Goal: Navigation & Orientation: Understand site structure

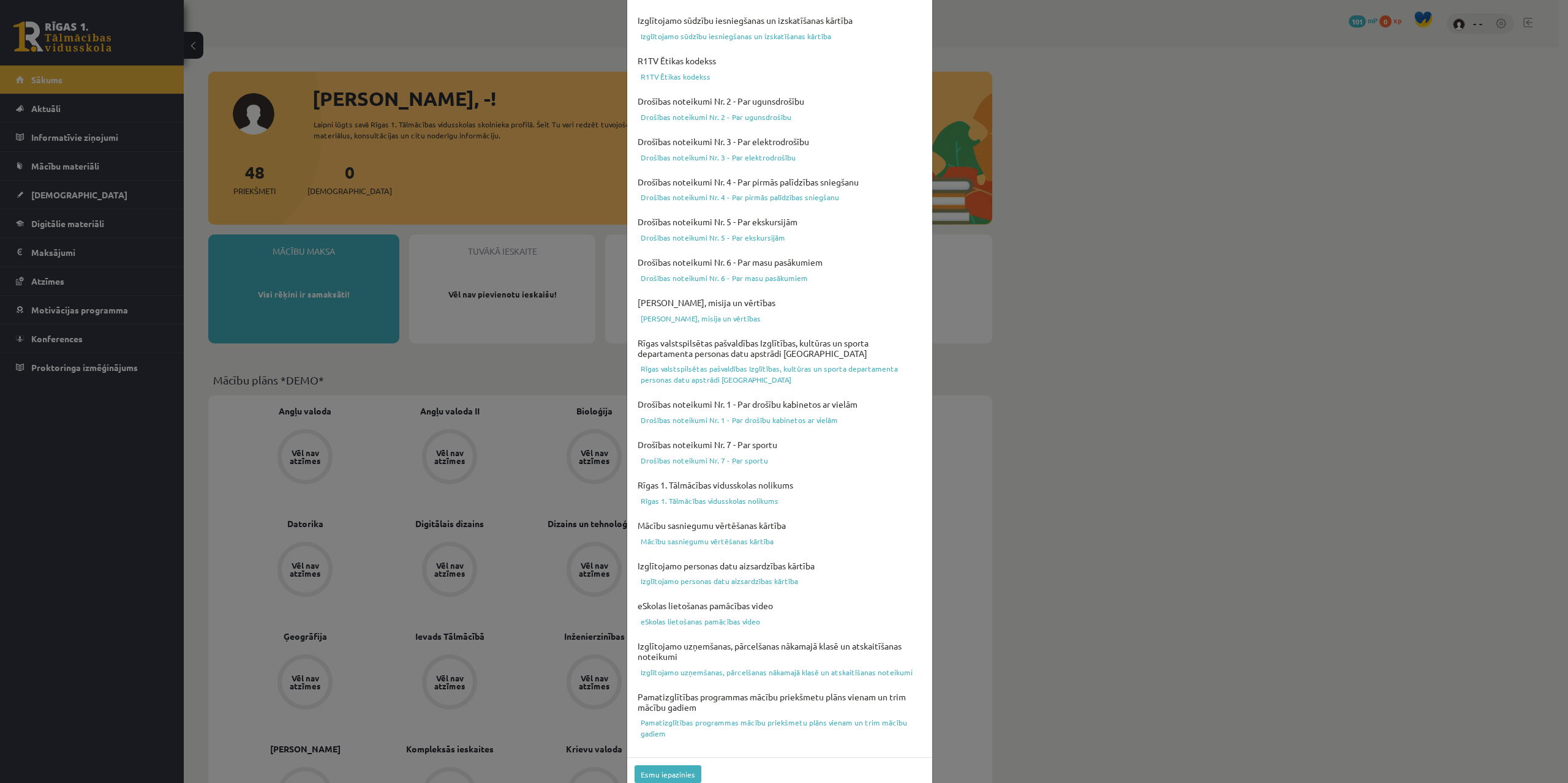
scroll to position [99, 0]
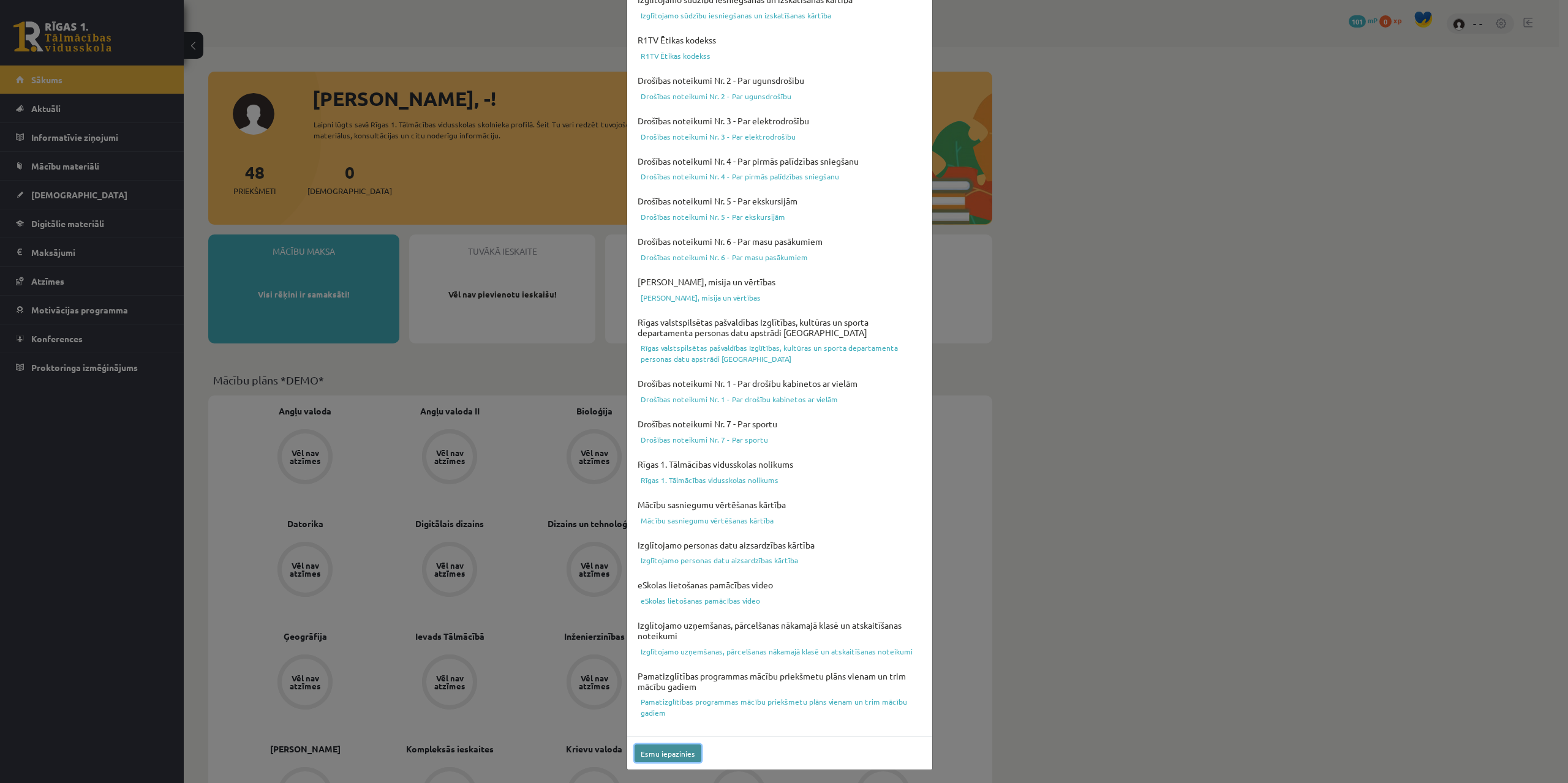
click at [665, 757] on button "Esmu iepazinies" at bounding box center [668, 754] width 67 height 18
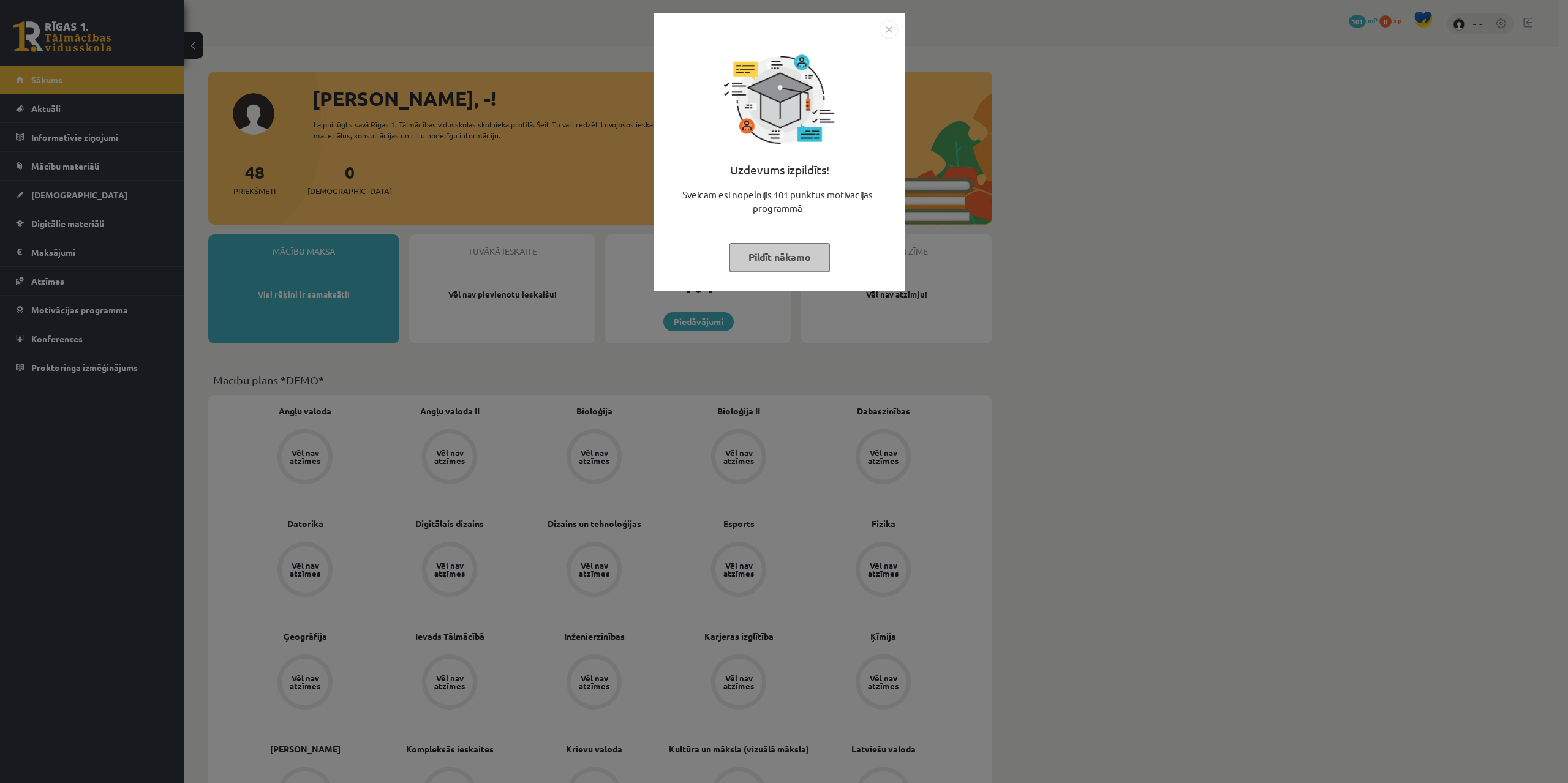
click at [768, 262] on button "Pildīt nākamo" at bounding box center [780, 257] width 100 height 28
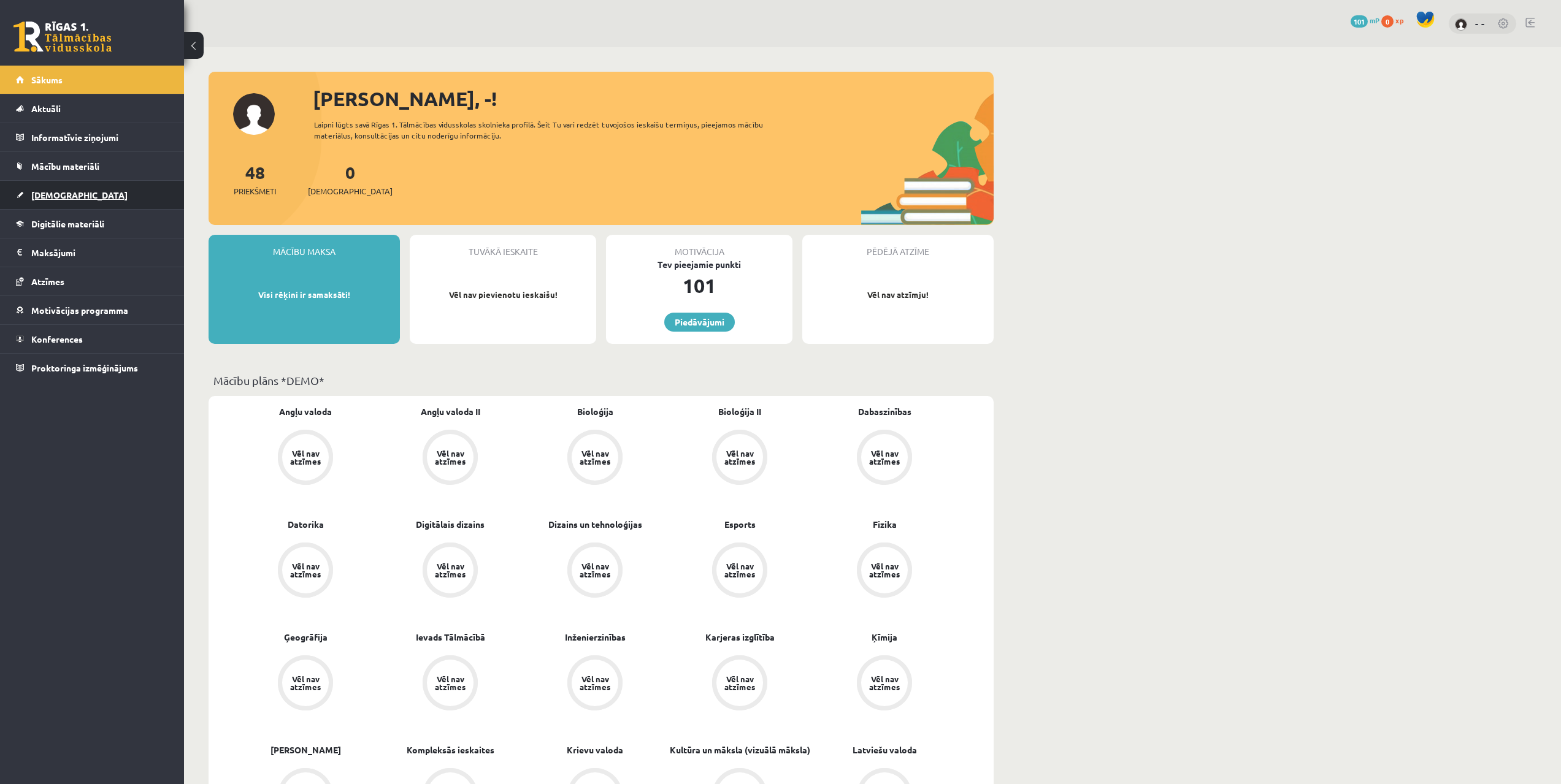
click at [155, 203] on link "[DEMOGRAPHIC_DATA]" at bounding box center [92, 195] width 153 height 28
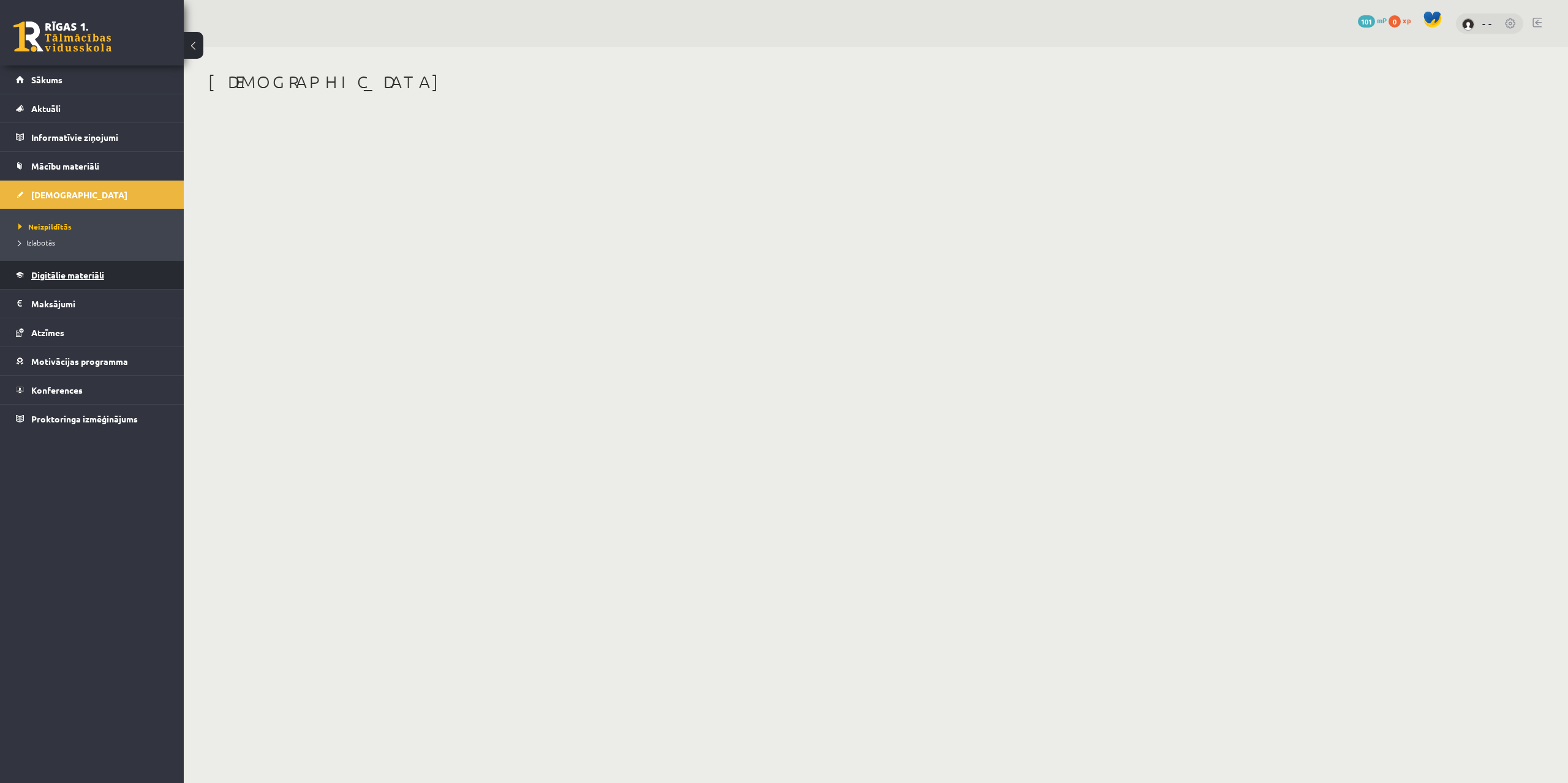
click at [109, 270] on link "Digitālie materiāli" at bounding box center [92, 275] width 153 height 28
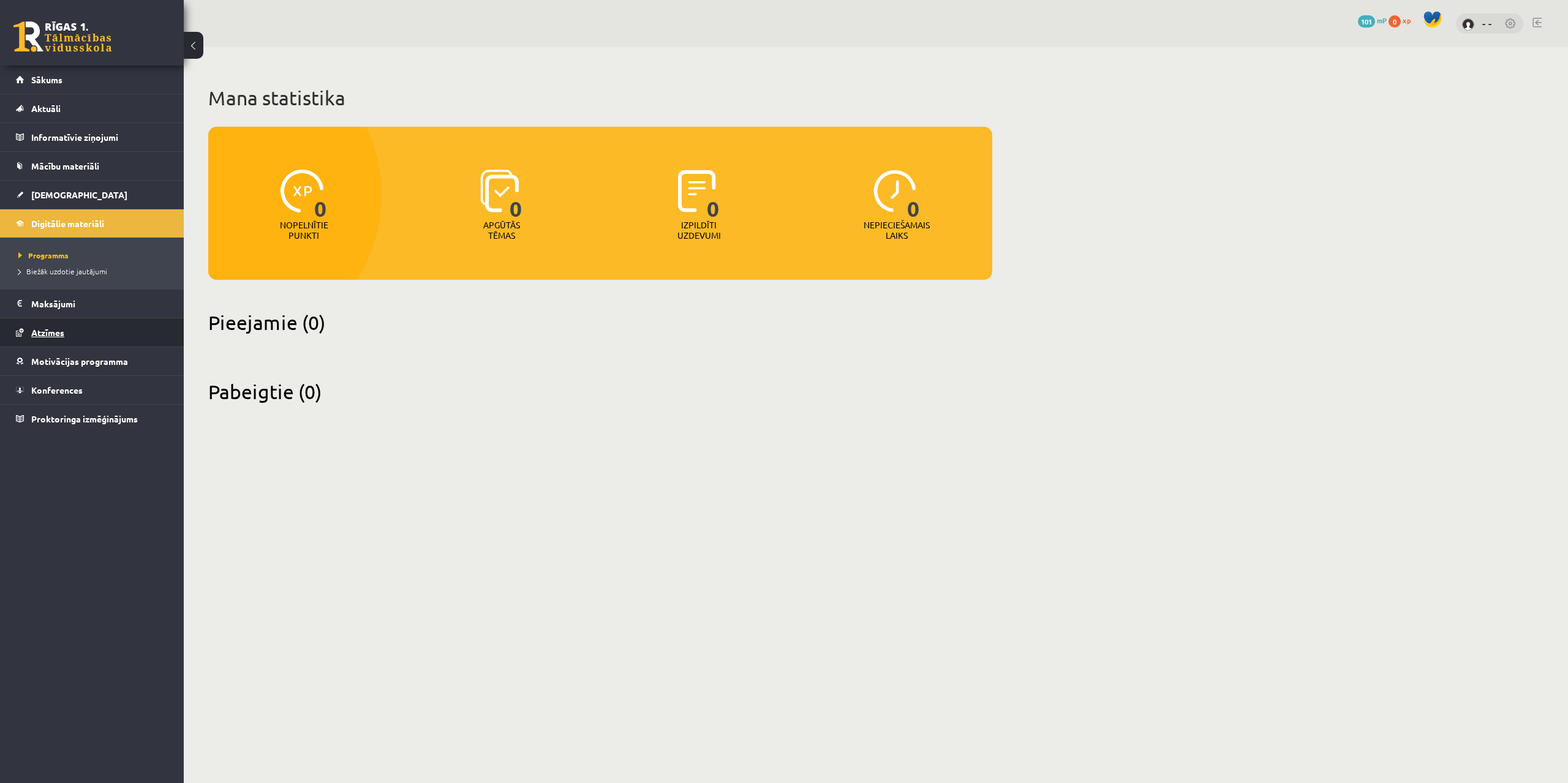
click at [103, 330] on link "Atzīmes" at bounding box center [92, 333] width 153 height 28
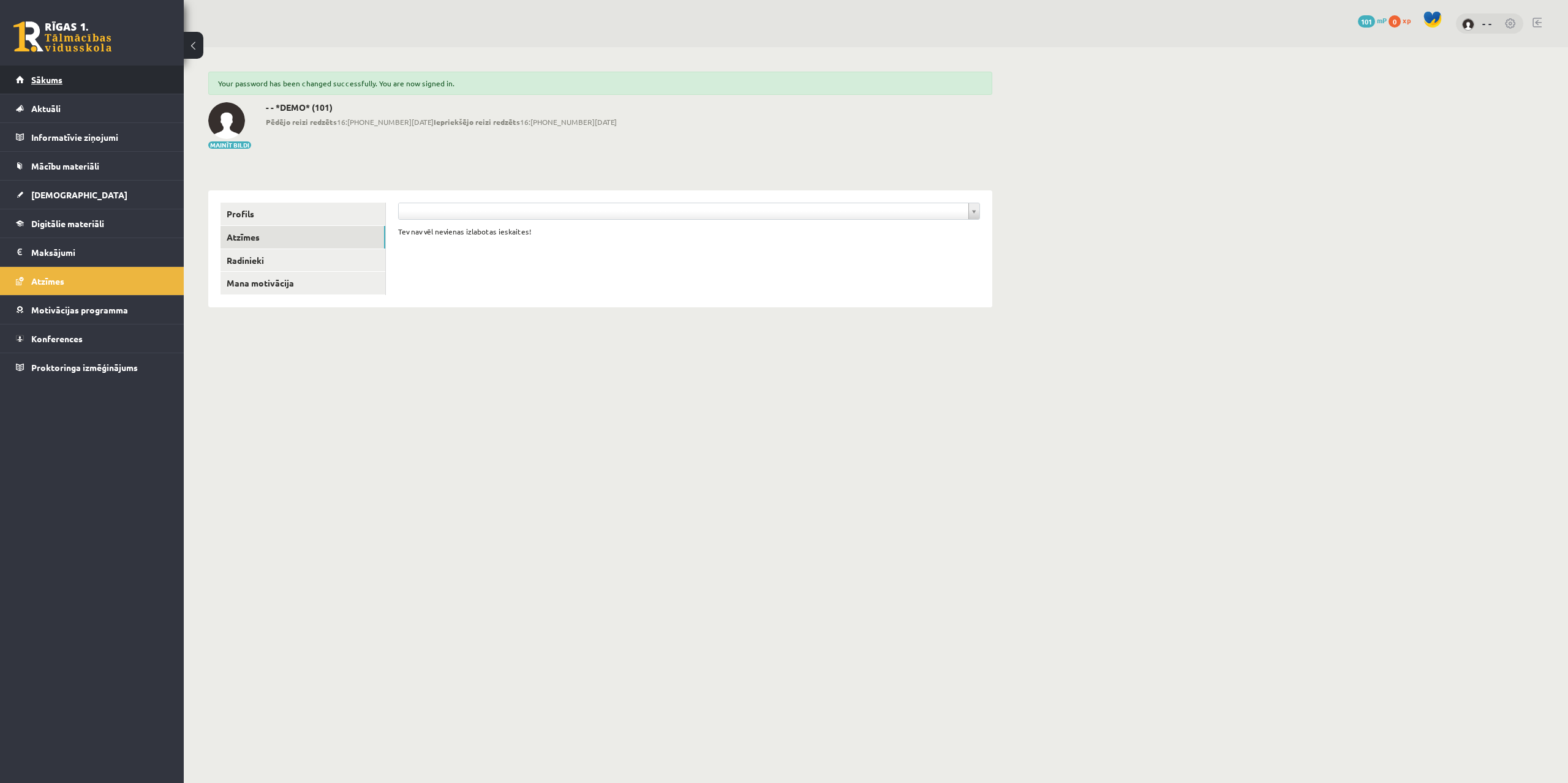
click at [108, 84] on link "Sākums" at bounding box center [92, 80] width 153 height 28
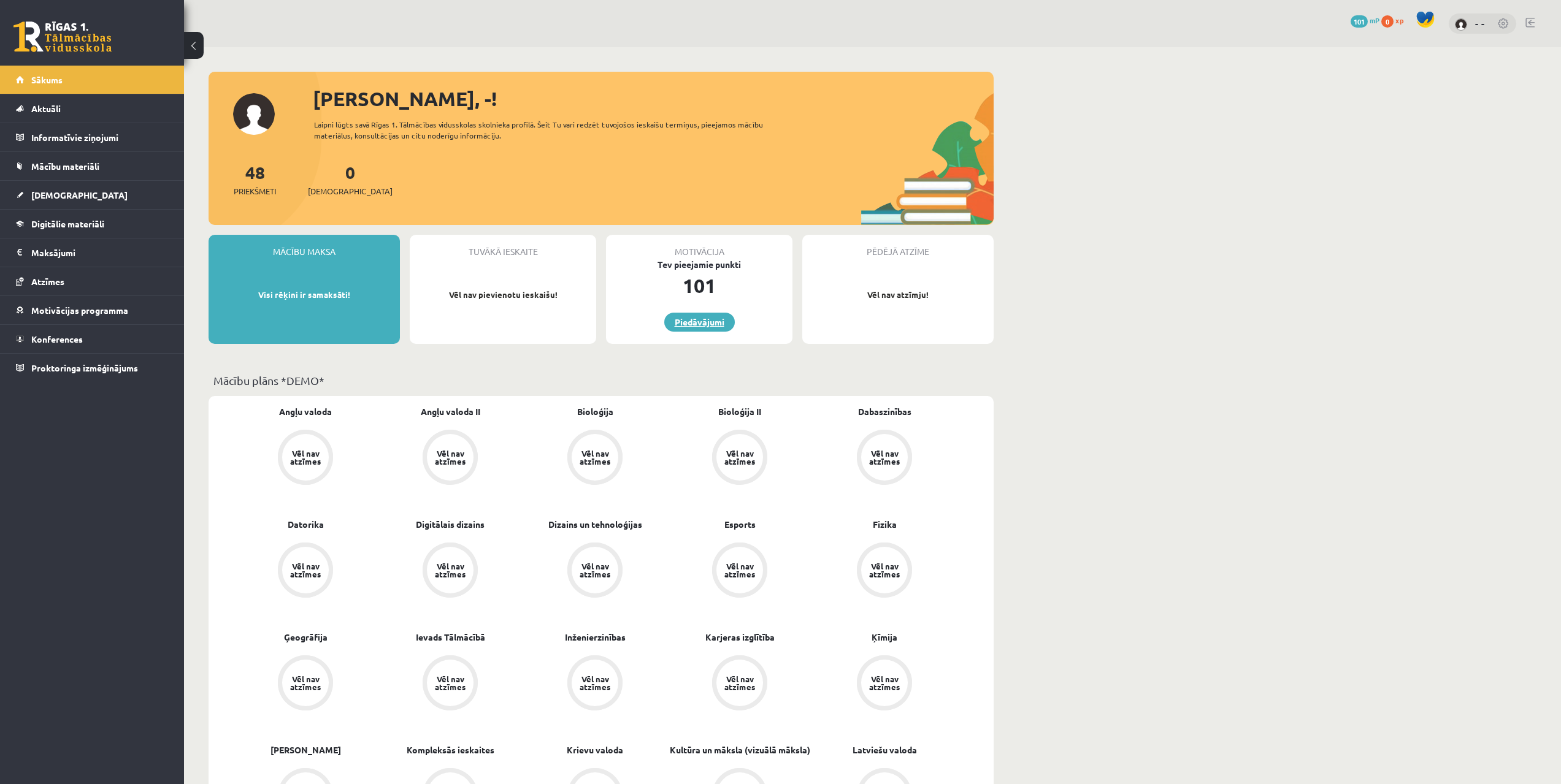
click at [693, 325] on link "Piedāvājumi" at bounding box center [699, 321] width 70 height 19
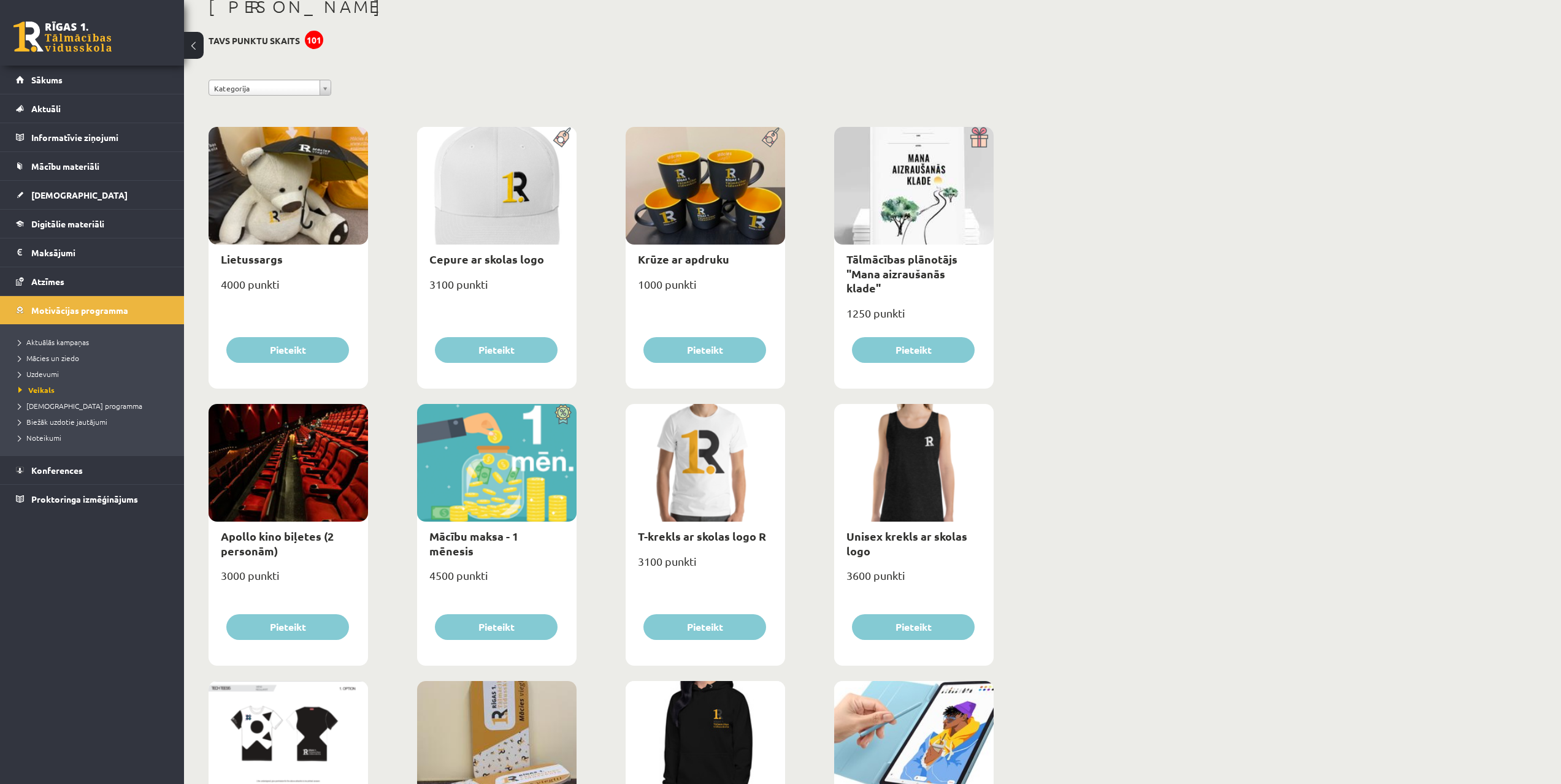
scroll to position [61, 0]
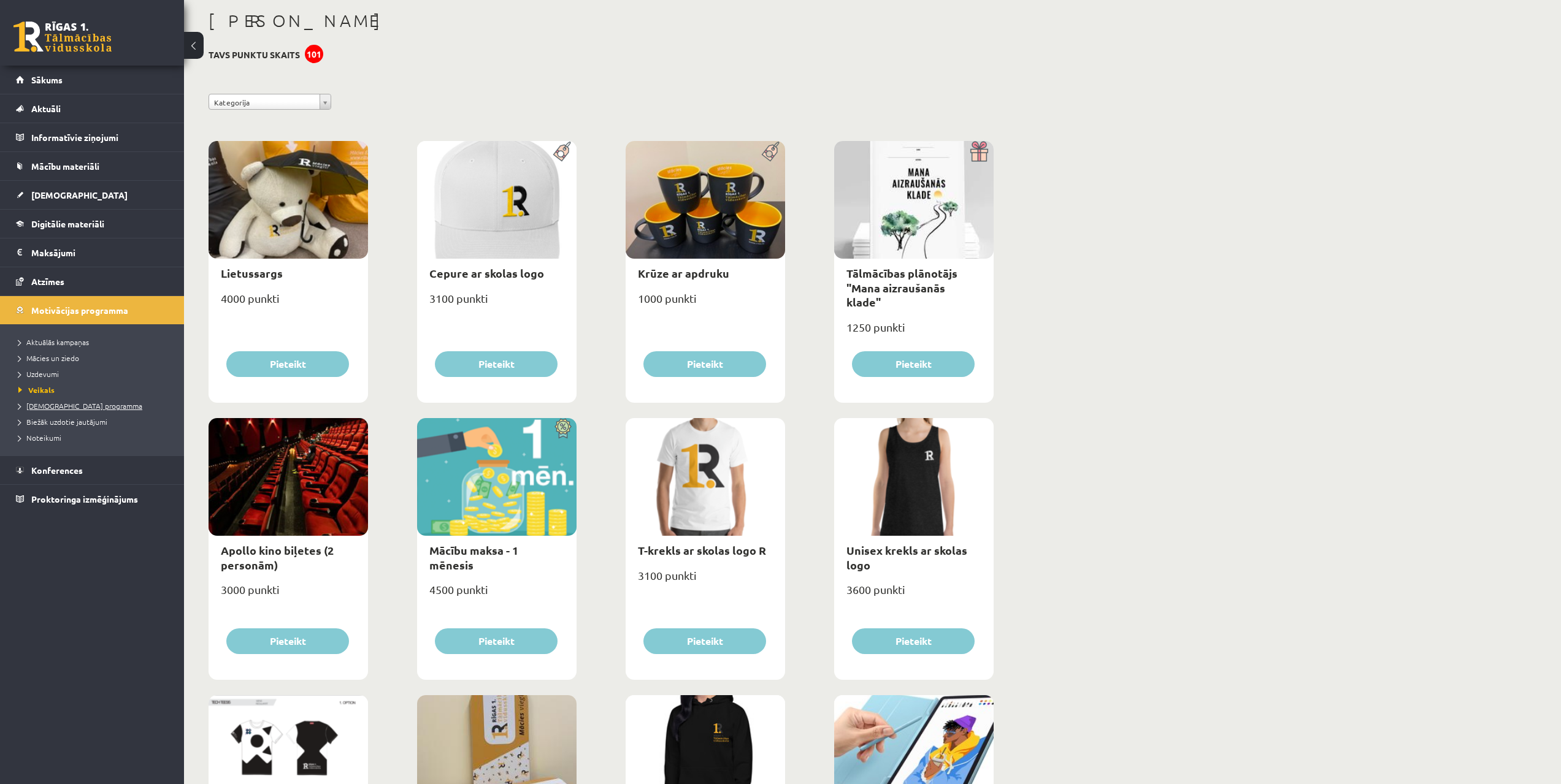
click at [62, 409] on link "[DEMOGRAPHIC_DATA] programma" at bounding box center [95, 406] width 154 height 11
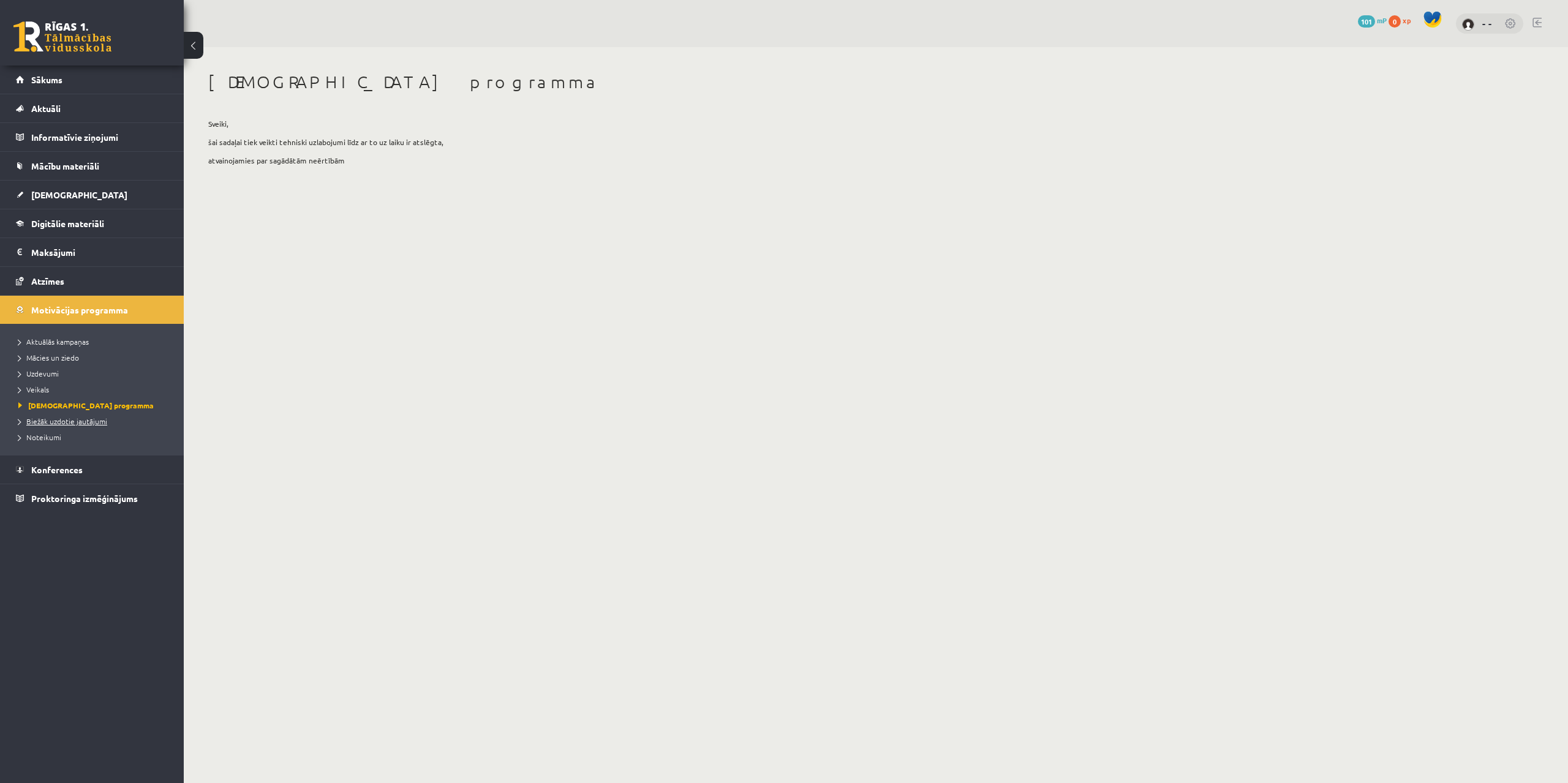
click at [82, 427] on link "Biežāk uzdotie jautājumi" at bounding box center [95, 421] width 153 height 11
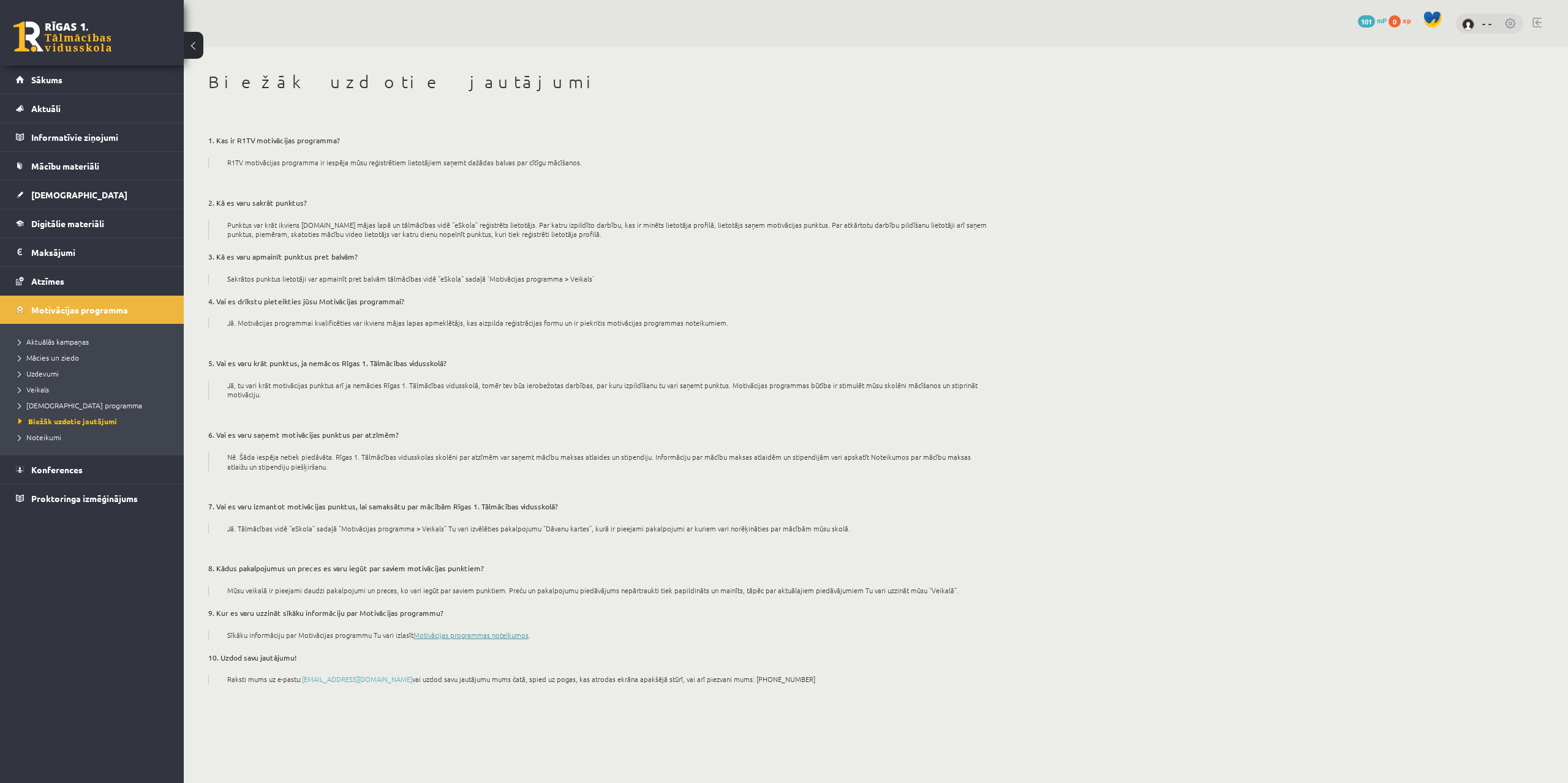
click at [438, 635] on link "Motivācijas programmas noteikumos" at bounding box center [471, 635] width 115 height 10
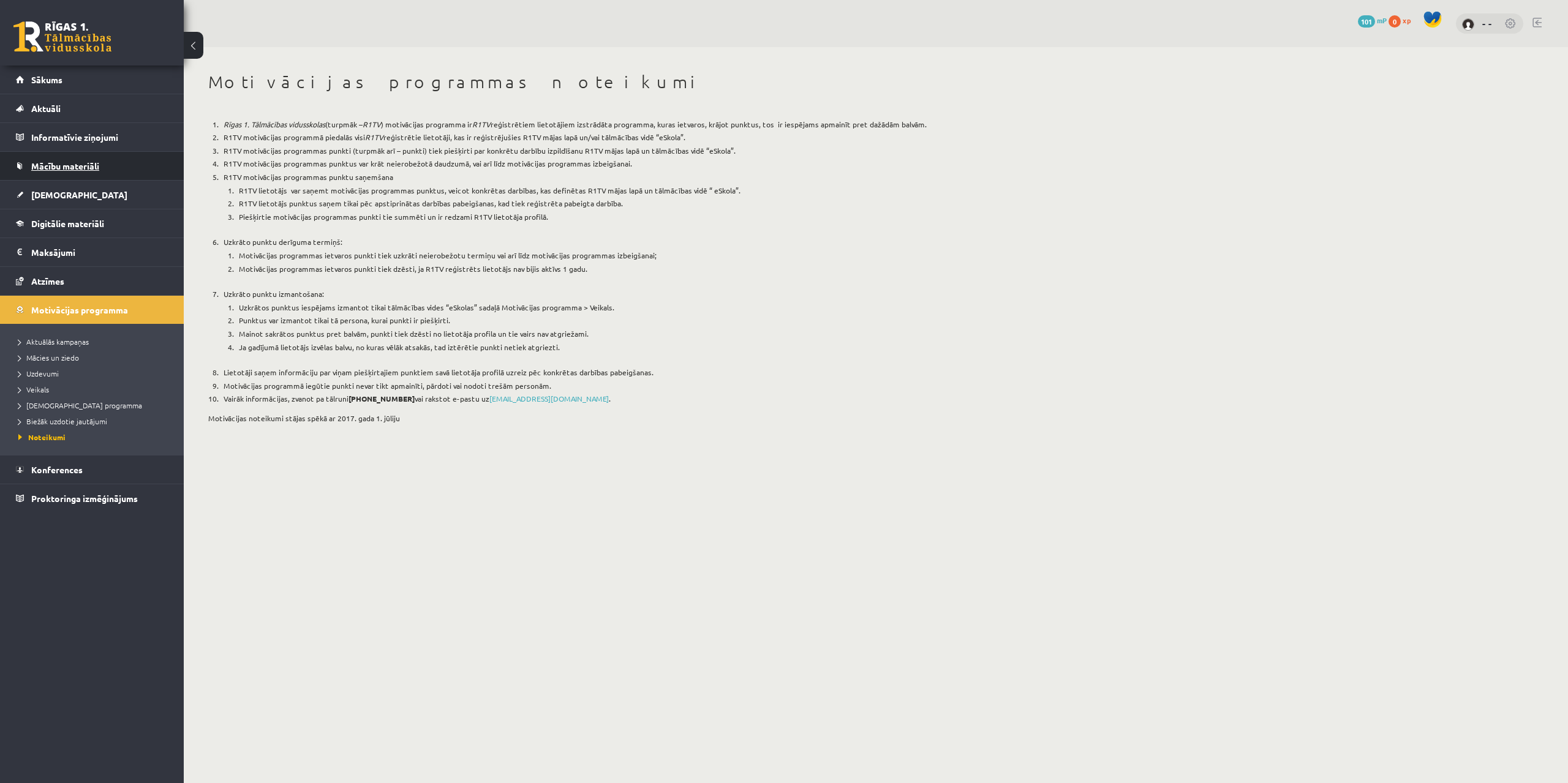
click at [128, 176] on link "Mācību materiāli" at bounding box center [92, 166] width 153 height 28
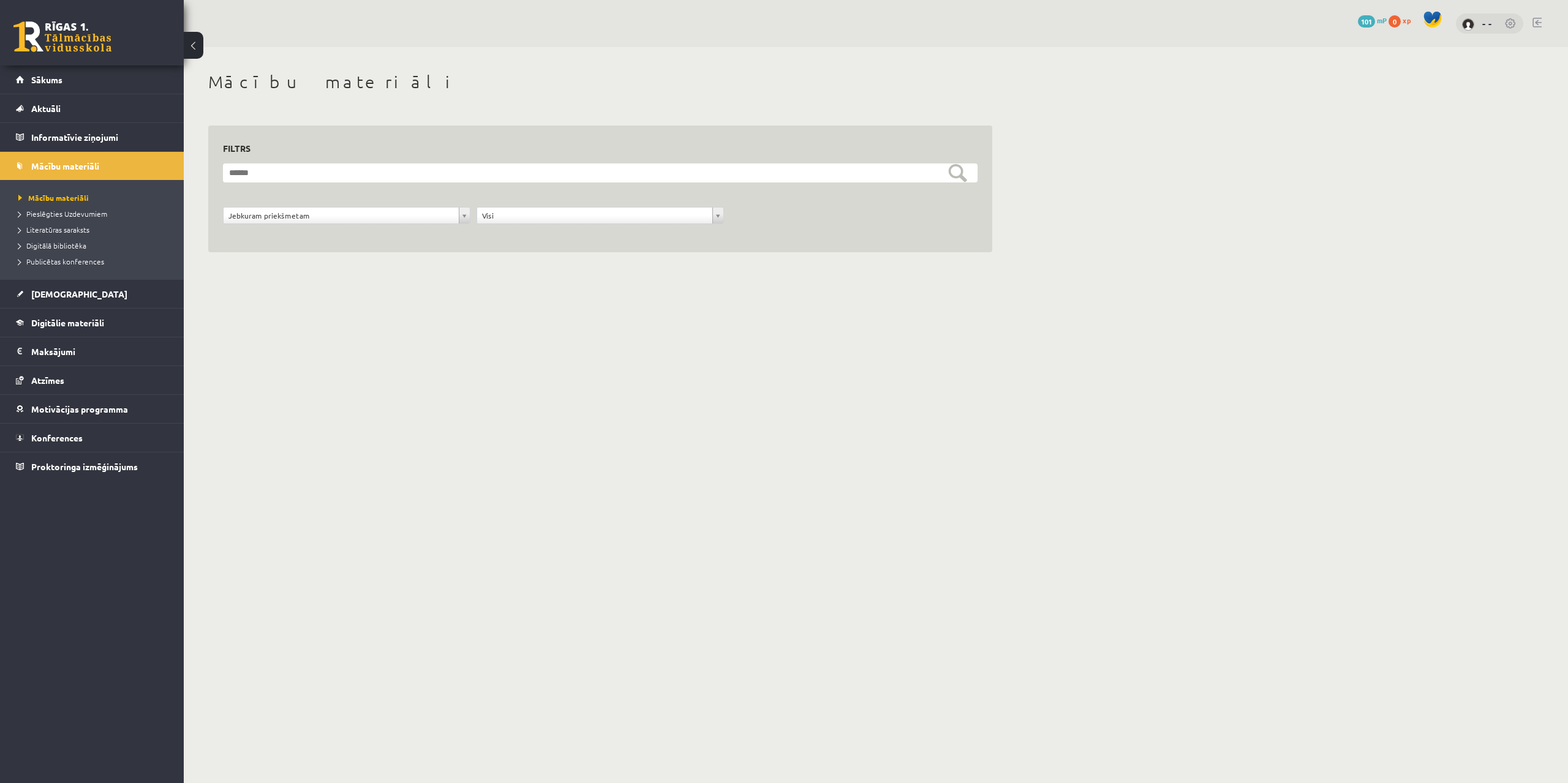
click at [325, 162] on div "**********" at bounding box center [600, 189] width 755 height 98
click at [326, 165] on input "text" at bounding box center [600, 172] width 755 height 19
click at [110, 215] on link "Pieslēgties Uzdevumiem" at bounding box center [95, 214] width 153 height 11
click at [71, 100] on link "Aktuāli" at bounding box center [92, 108] width 153 height 28
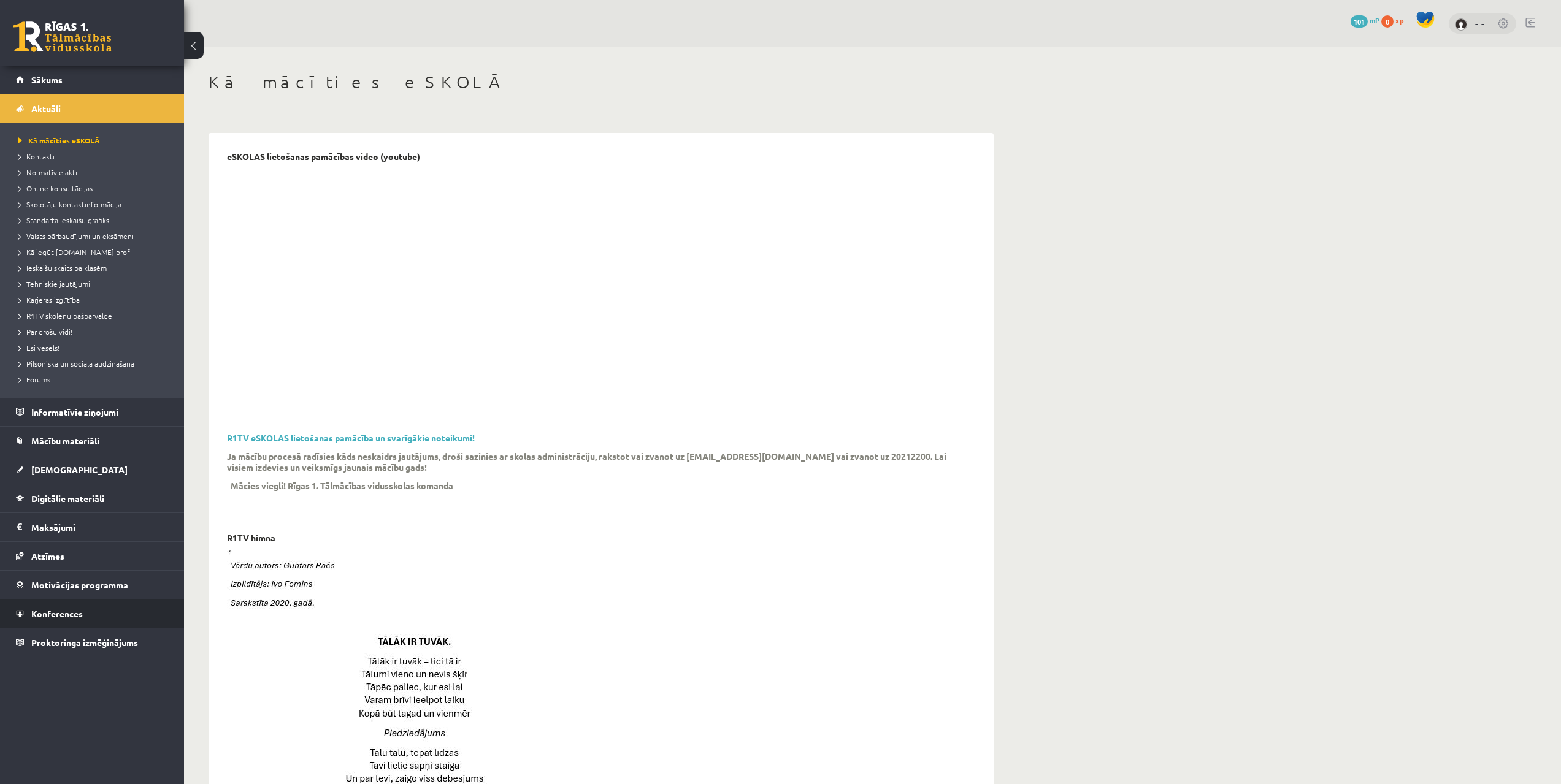
click at [121, 617] on link "Konferences" at bounding box center [92, 614] width 153 height 28
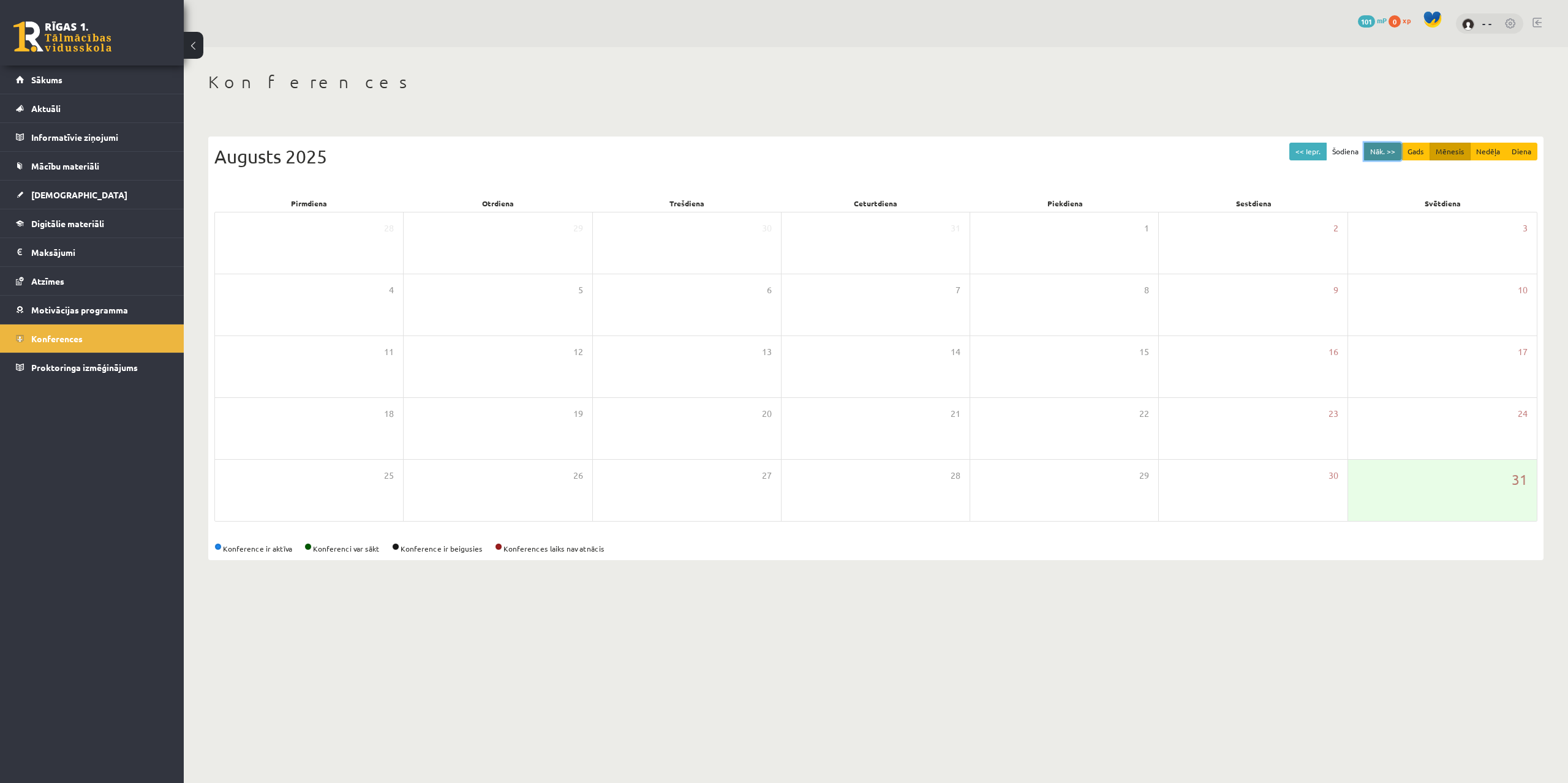
click at [1387, 157] on button "Nāk. >>" at bounding box center [1383, 152] width 37 height 18
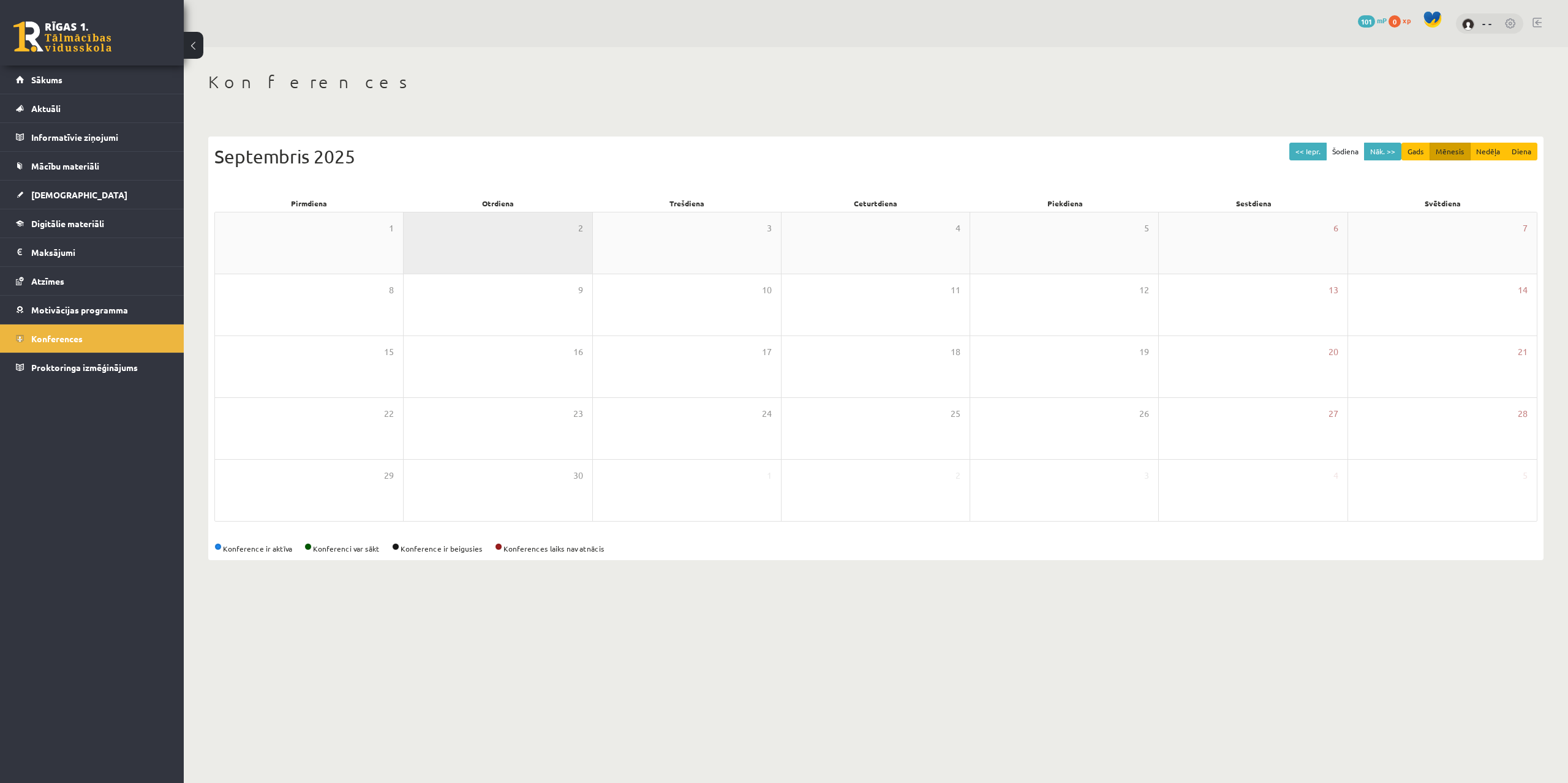
click at [435, 251] on div "2" at bounding box center [498, 243] width 188 height 61
click at [1486, 27] on link "- -" at bounding box center [1486, 23] width 10 height 12
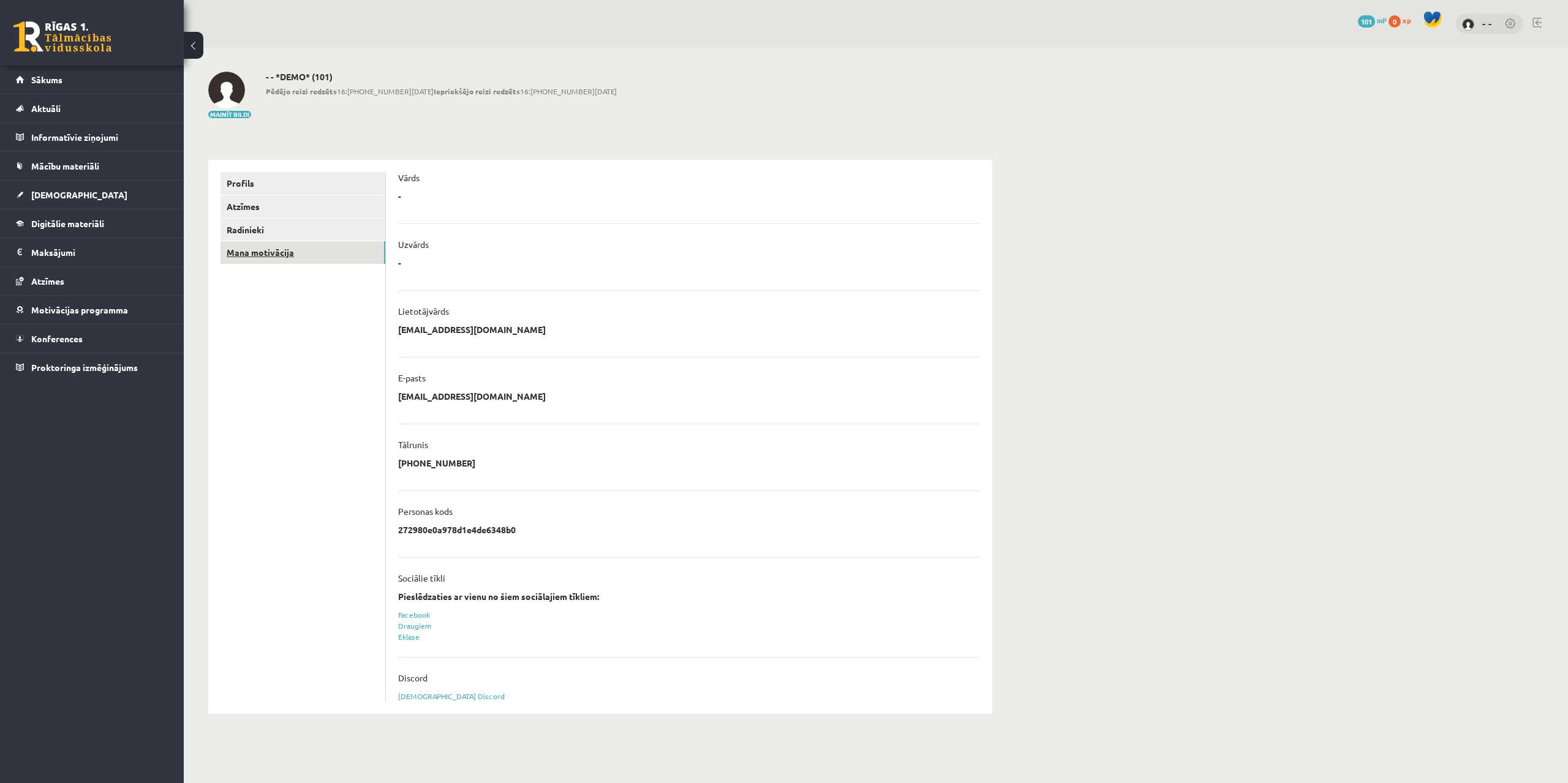
click at [332, 256] on link "Mana motivācija" at bounding box center [303, 253] width 165 height 23
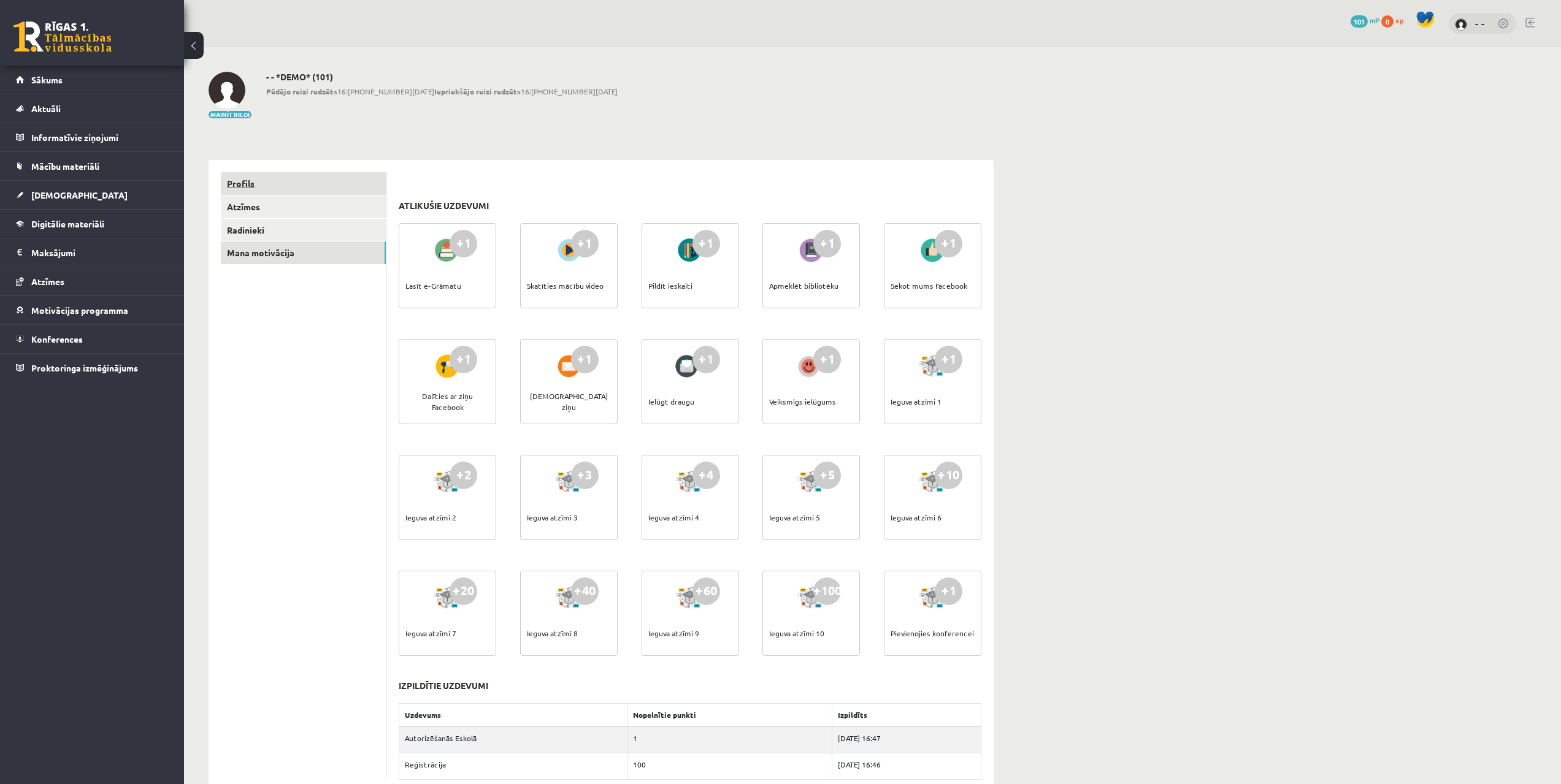
click at [261, 185] on link "Profils" at bounding box center [304, 184] width 165 height 23
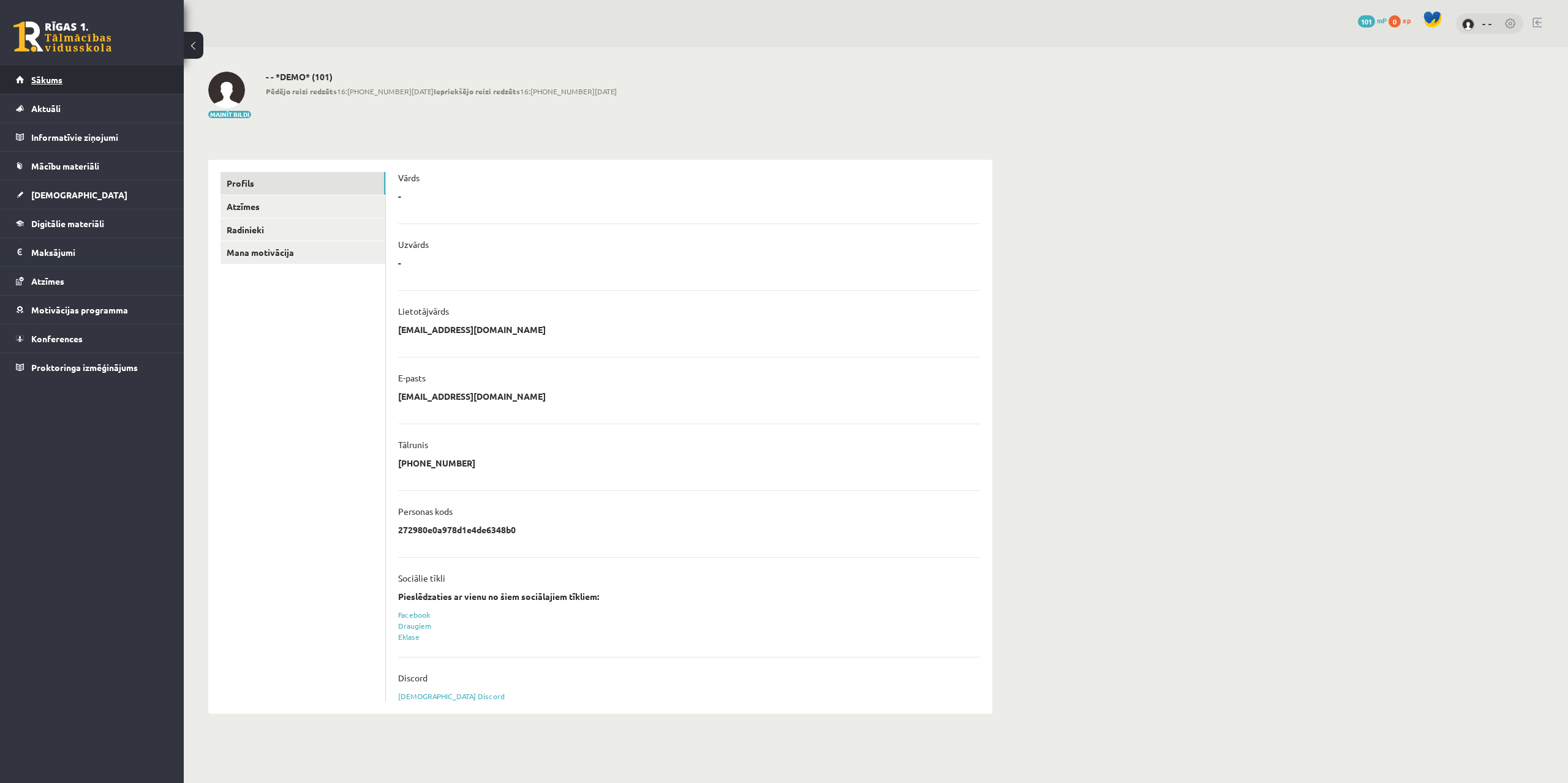
click at [67, 80] on link "Sākums" at bounding box center [92, 80] width 153 height 28
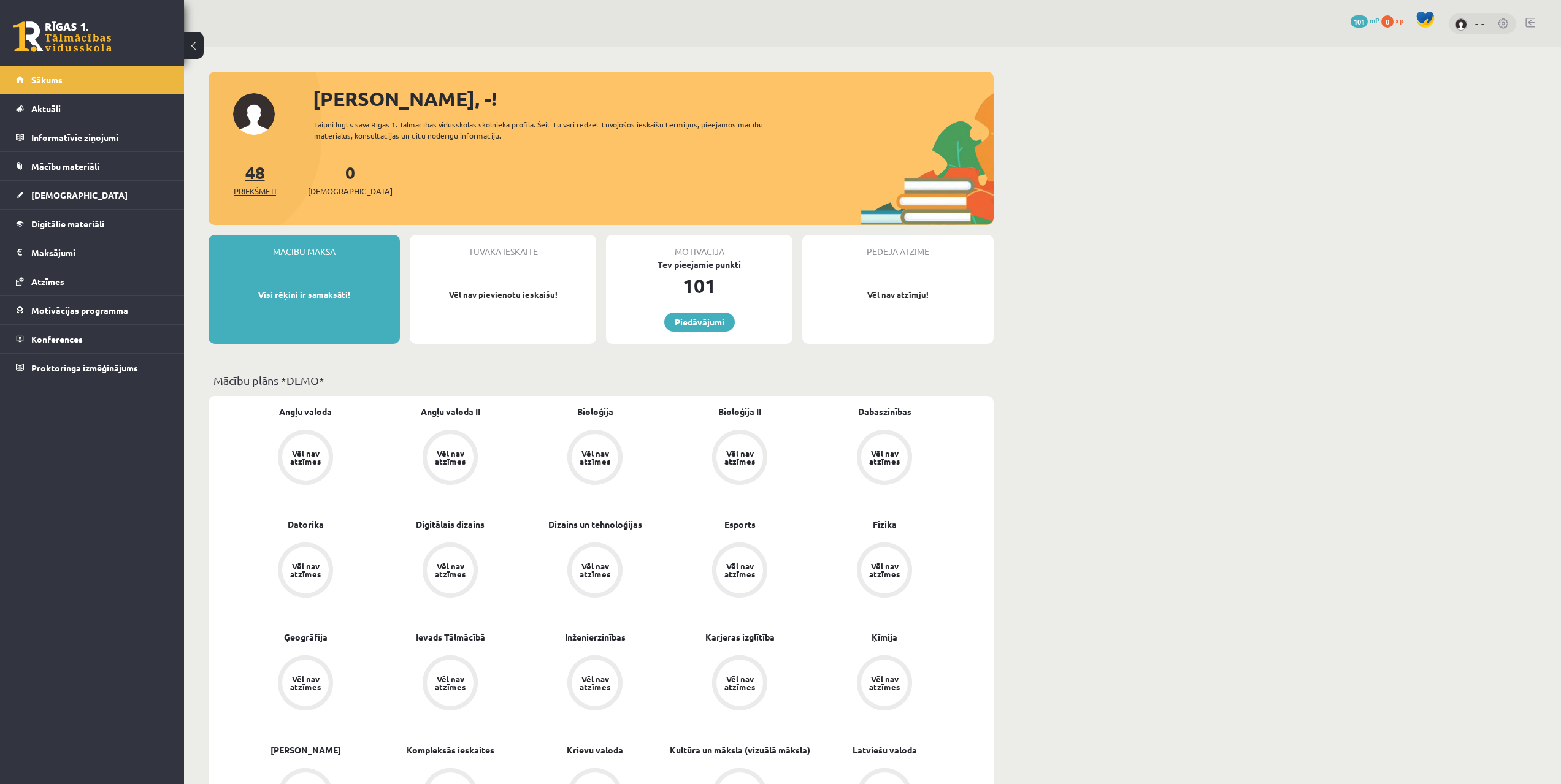
click at [254, 173] on link "48 Priekšmeti" at bounding box center [255, 179] width 43 height 36
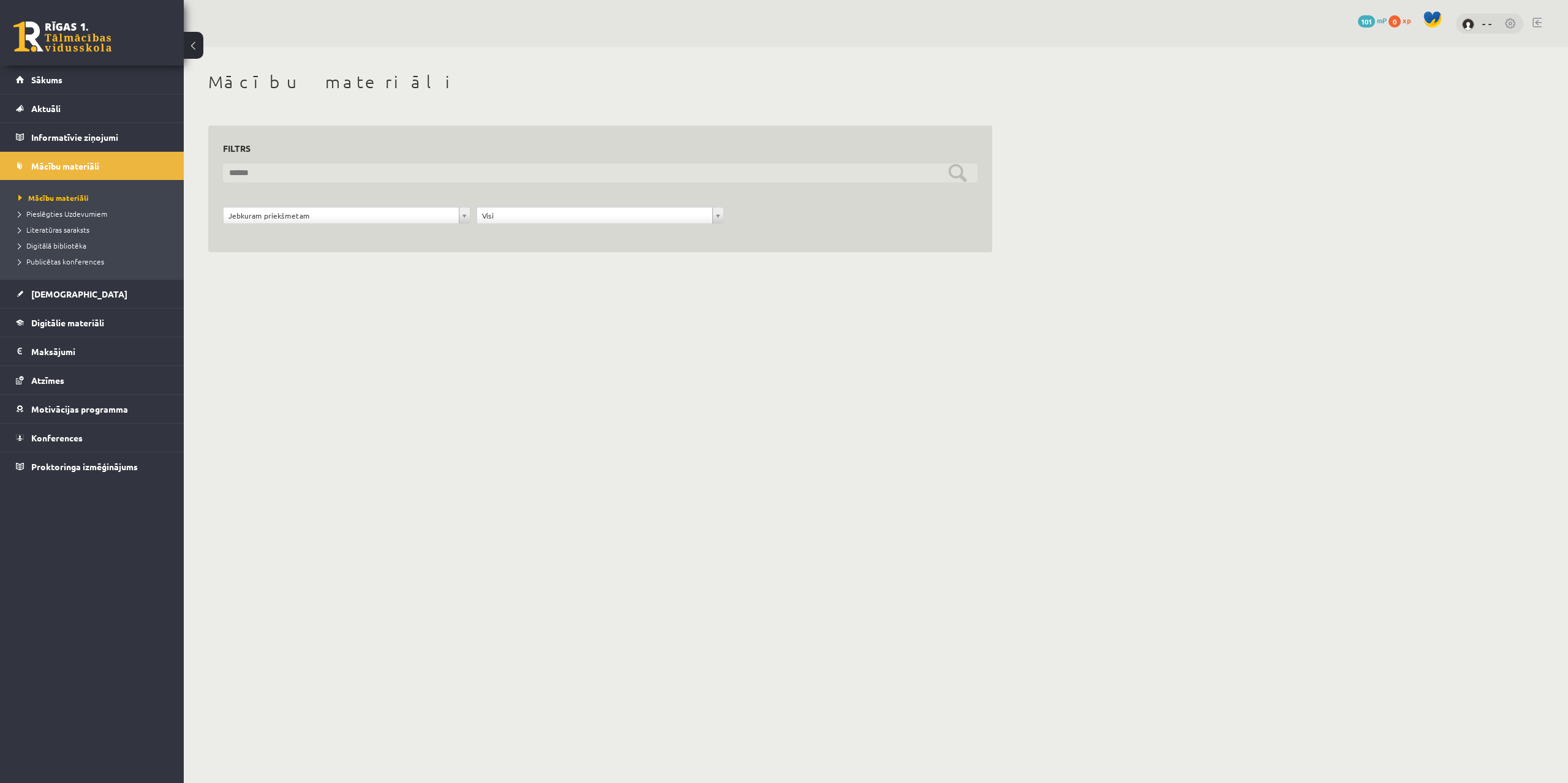
click at [352, 177] on input "text" at bounding box center [600, 172] width 755 height 19
click at [349, 176] on input "text" at bounding box center [600, 172] width 755 height 19
click at [313, 224] on div "Jebkuram priekšmetam" at bounding box center [346, 215] width 247 height 17
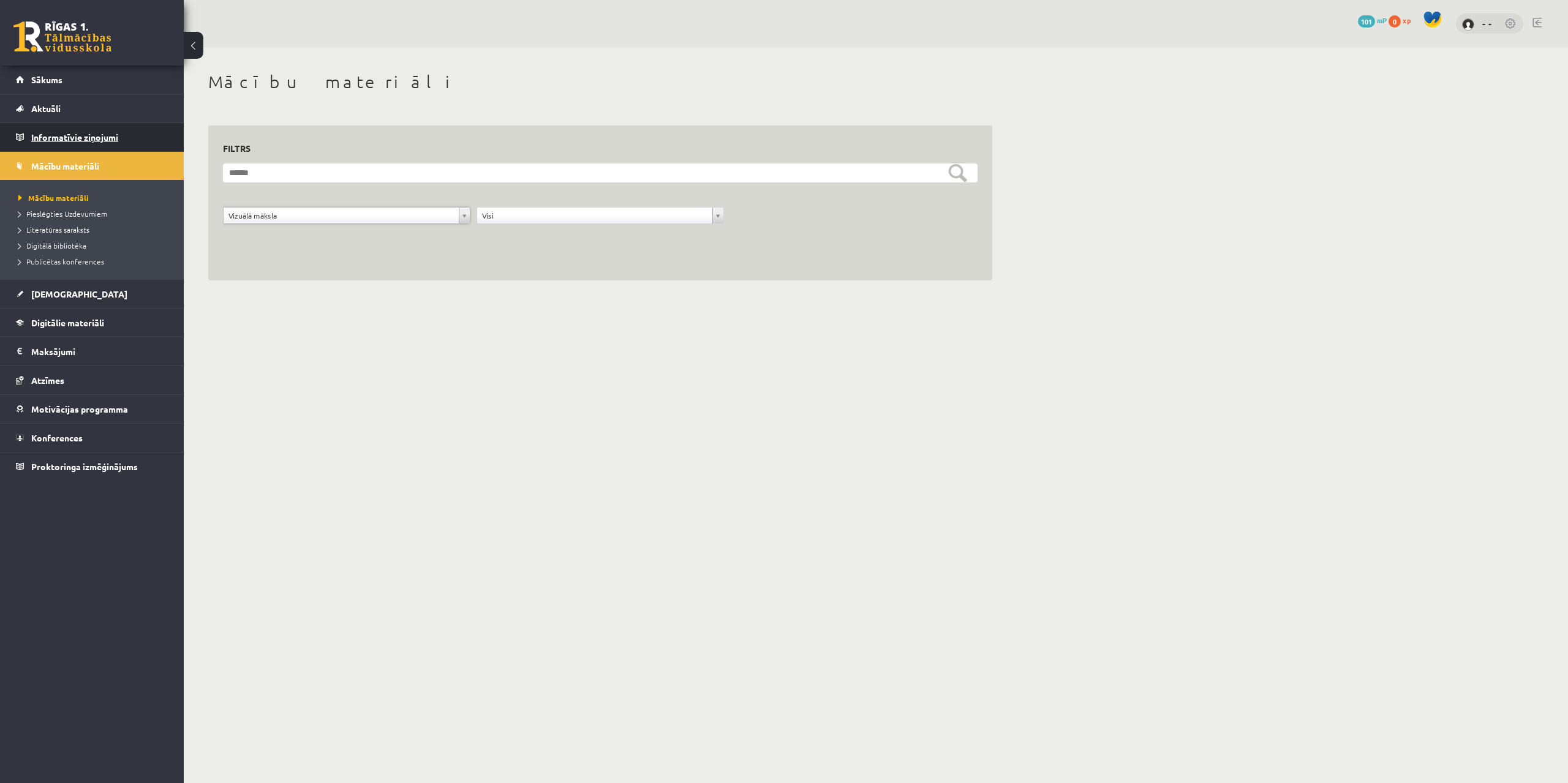
click at [116, 134] on legend "Informatīvie ziņojumi 0" at bounding box center [99, 137] width 137 height 28
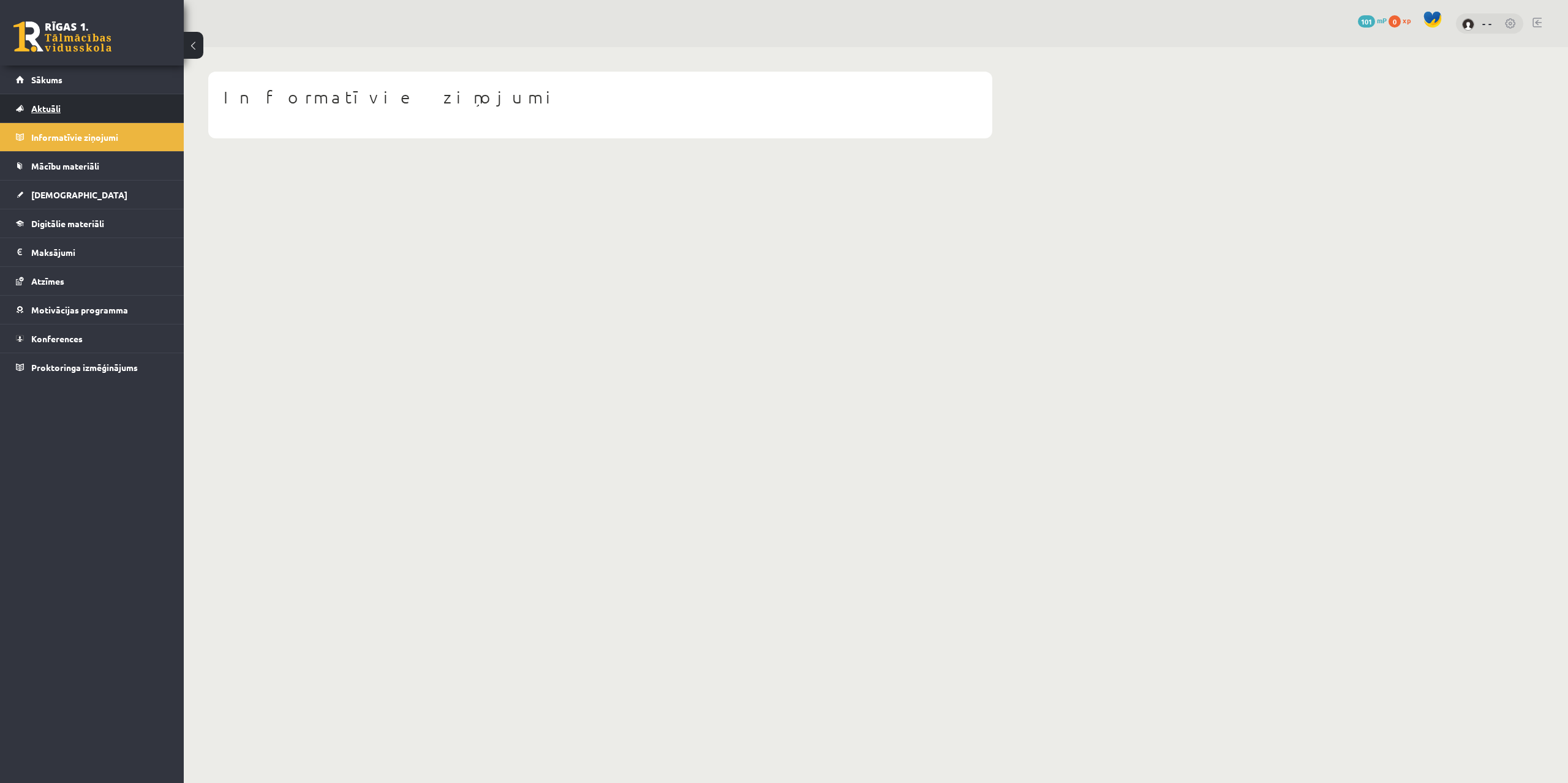
click at [122, 114] on link "Aktuāli" at bounding box center [92, 108] width 153 height 28
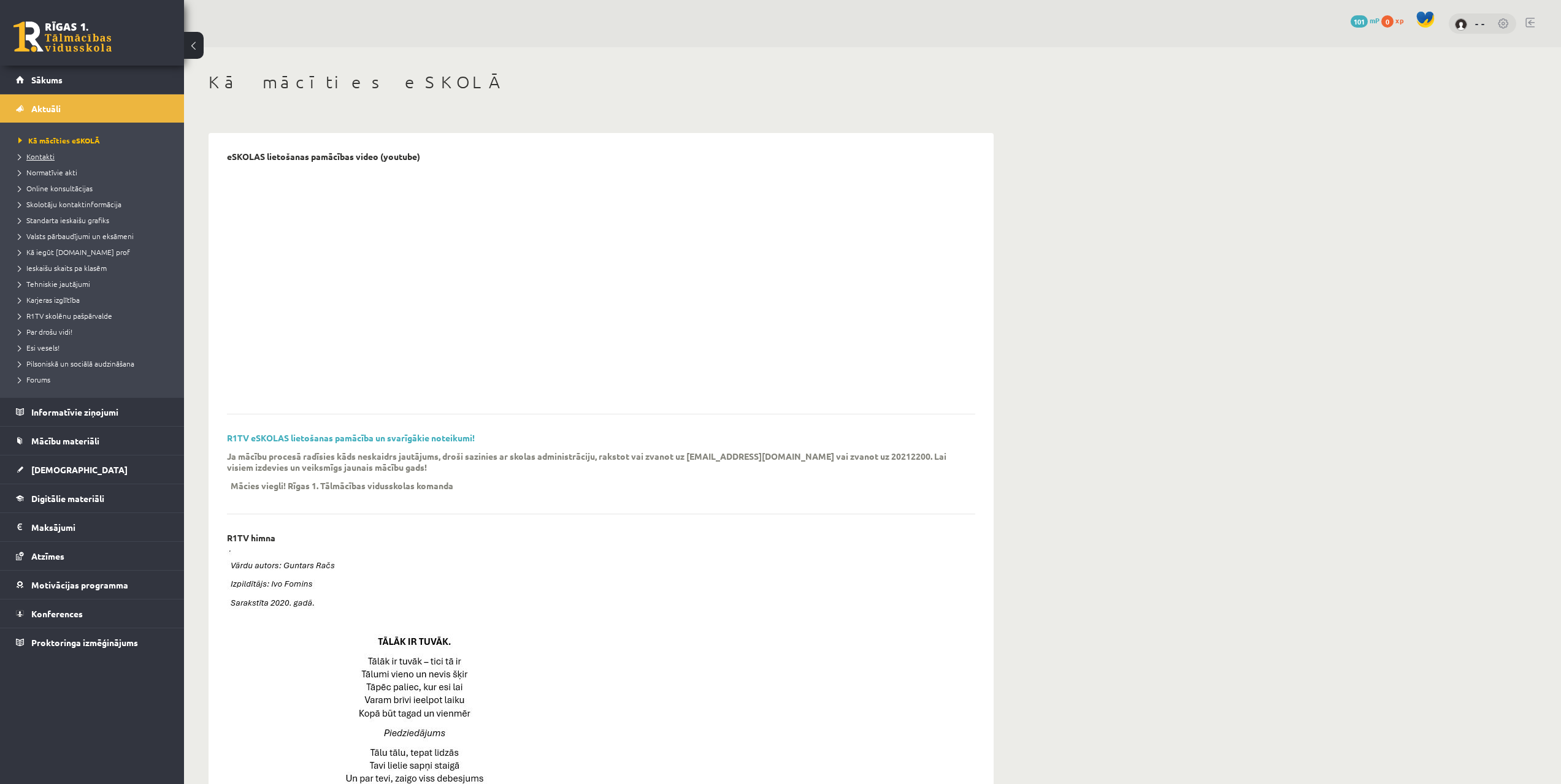
click at [39, 158] on span "Kontakti" at bounding box center [36, 156] width 36 height 10
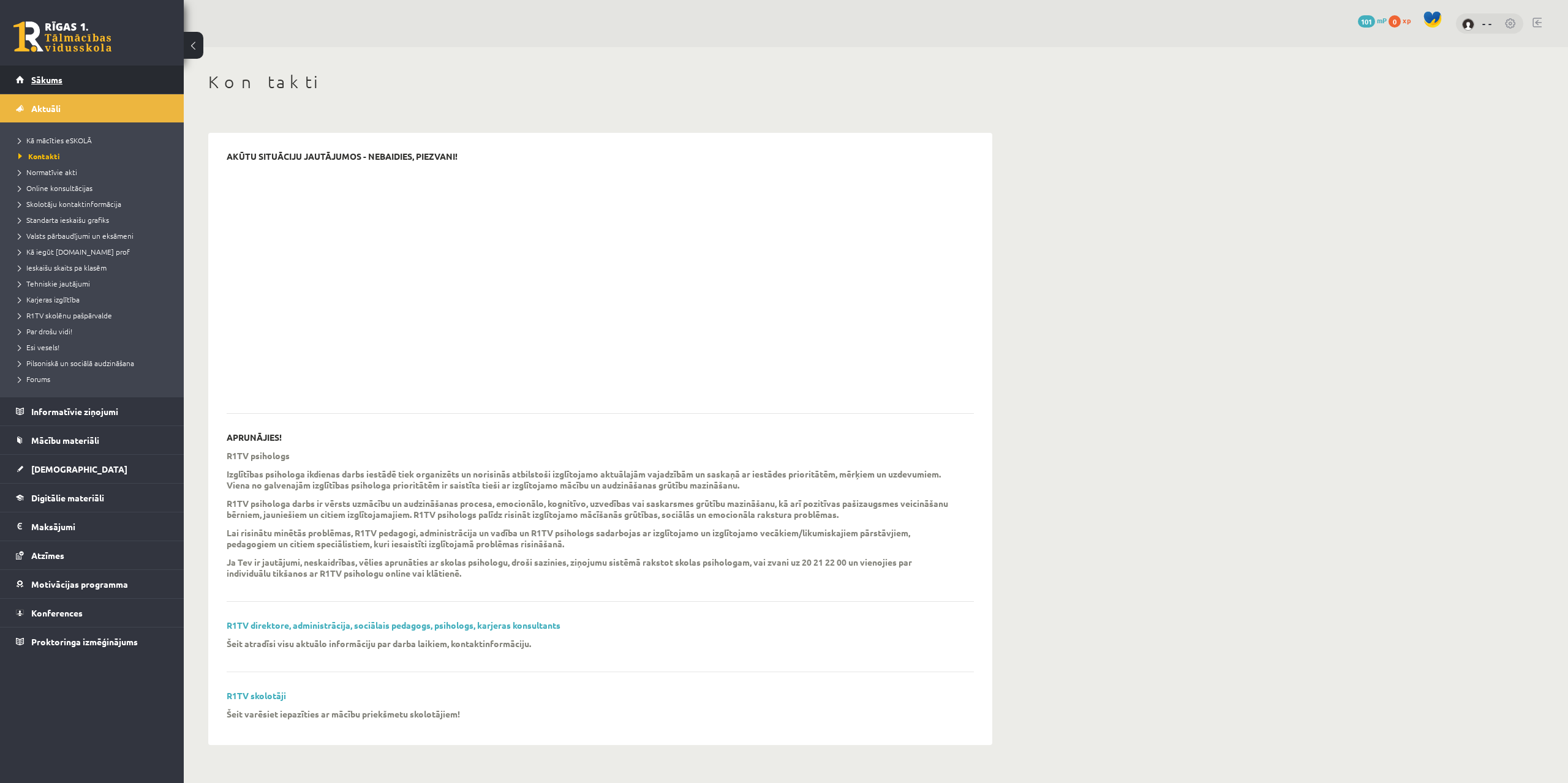
click at [82, 83] on link "Sākums" at bounding box center [92, 80] width 153 height 28
